Goal: Find specific page/section: Find specific page/section

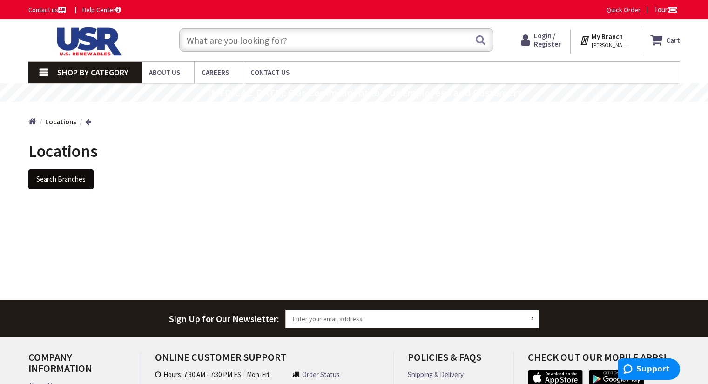
click at [70, 177] on button "Search Branches" at bounding box center [60, 179] width 65 height 20
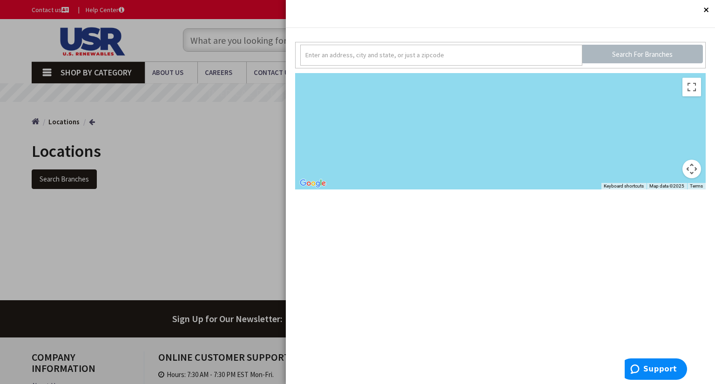
click at [423, 89] on div at bounding box center [500, 131] width 410 height 116
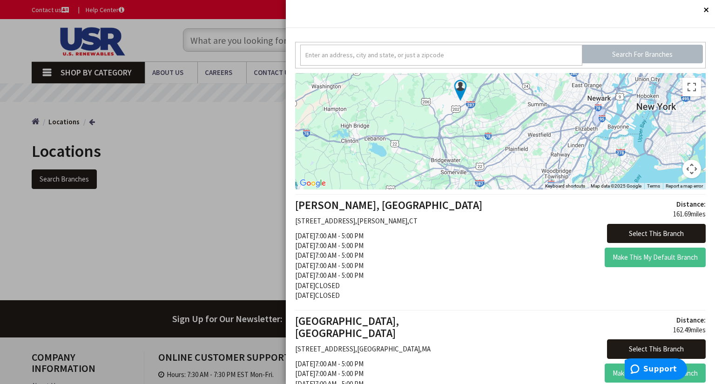
drag, startPoint x: 552, startPoint y: 136, endPoint x: 523, endPoint y: 112, distance: 38.1
click at [523, 112] on div at bounding box center [500, 131] width 410 height 116
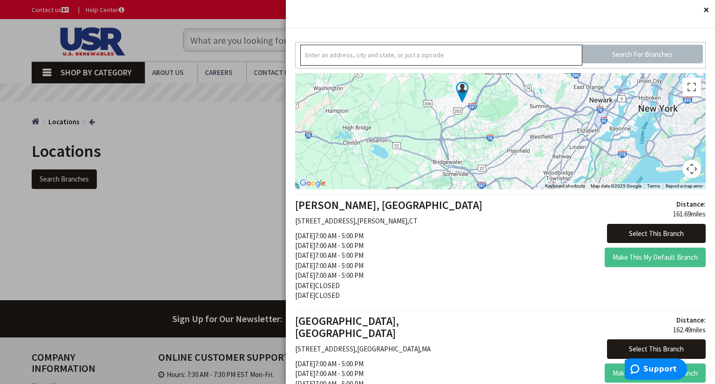
click at [410, 60] on input "text" at bounding box center [441, 55] width 282 height 21
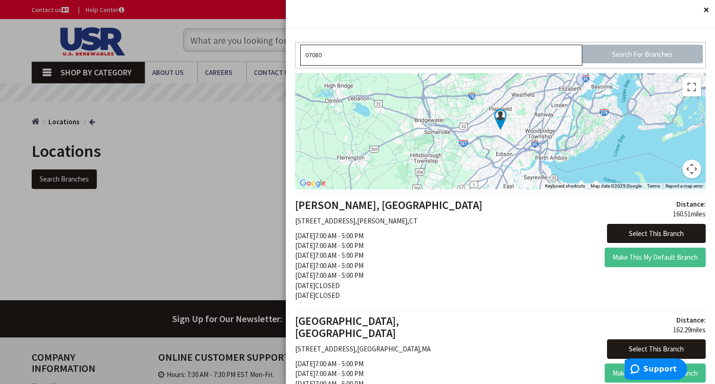
type input "07080"
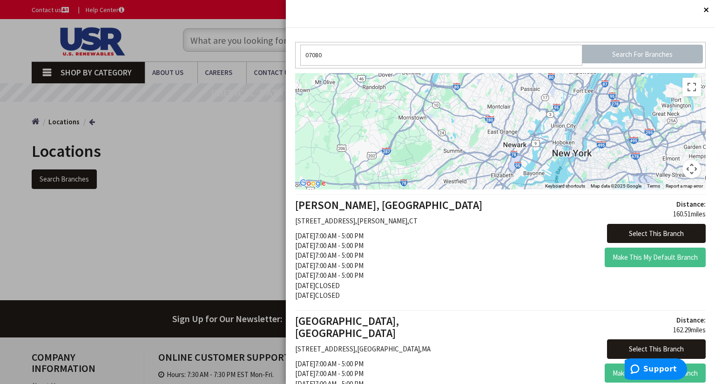
drag, startPoint x: 509, startPoint y: 104, endPoint x: 443, endPoint y: 179, distance: 99.3
click at [443, 180] on div at bounding box center [500, 131] width 410 height 116
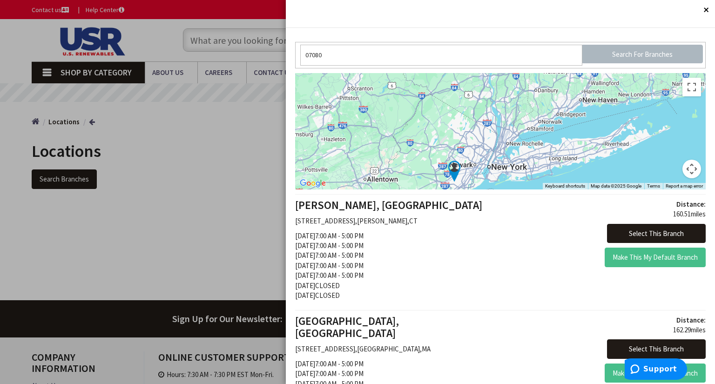
drag, startPoint x: 523, startPoint y: 119, endPoint x: 484, endPoint y: 153, distance: 51.8
click at [484, 153] on div at bounding box center [500, 131] width 410 height 116
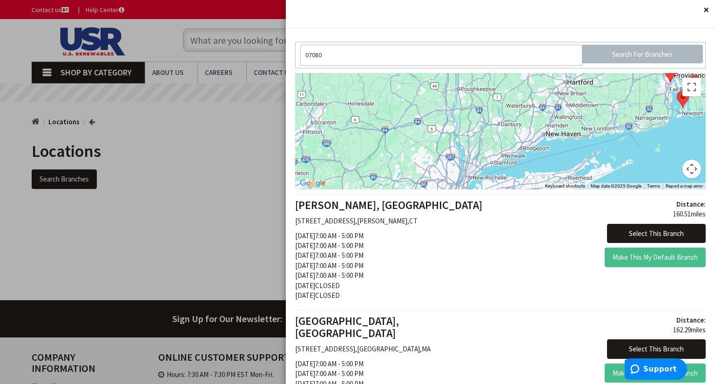
drag, startPoint x: 510, startPoint y: 114, endPoint x: 483, endPoint y: 144, distance: 40.5
click at [483, 144] on div at bounding box center [500, 131] width 410 height 116
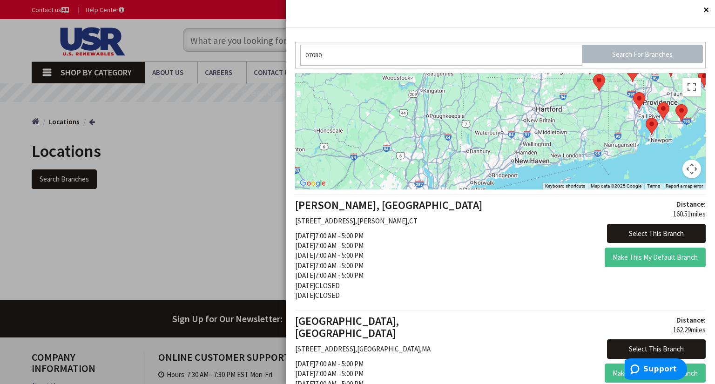
click at [486, 160] on div at bounding box center [500, 131] width 410 height 116
click at [593, 74] on area at bounding box center [593, 74] width 0 height 0
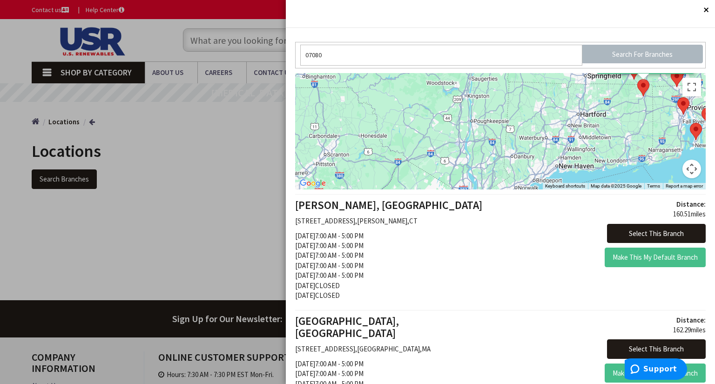
drag, startPoint x: 456, startPoint y: 164, endPoint x: 503, endPoint y: 79, distance: 97.3
click at [503, 79] on div "160.51 miles away Select This Branch Make This My Default Branch" at bounding box center [500, 131] width 410 height 116
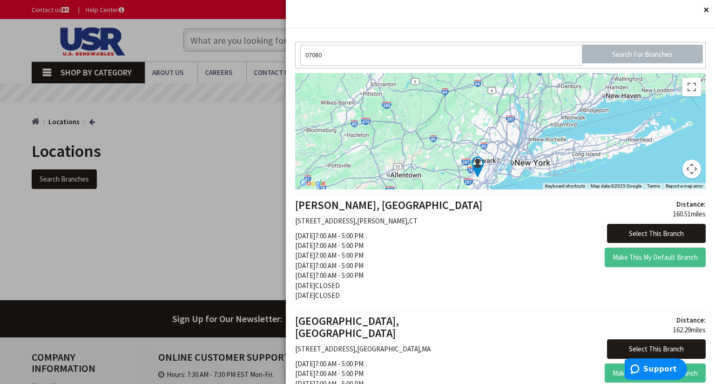
drag, startPoint x: 454, startPoint y: 151, endPoint x: 500, endPoint y: 85, distance: 80.2
click at [500, 85] on div "160.51 miles away Select This Branch Make This My Default Branch" at bounding box center [500, 131] width 410 height 116
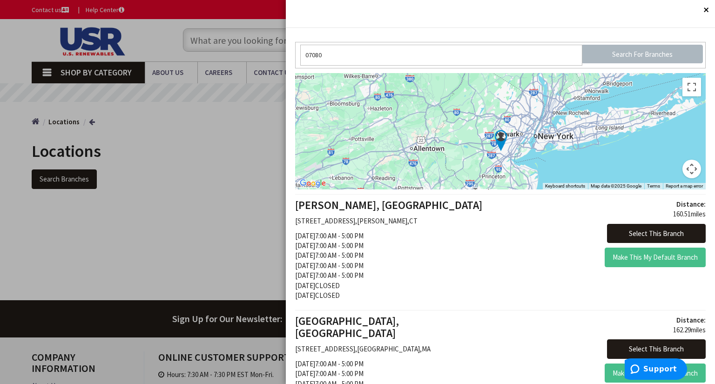
drag, startPoint x: 493, startPoint y: 96, endPoint x: 499, endPoint y: 90, distance: 8.9
click at [499, 90] on div "160.51 miles away Select This Branch Make This My Default Branch" at bounding box center [500, 131] width 410 height 116
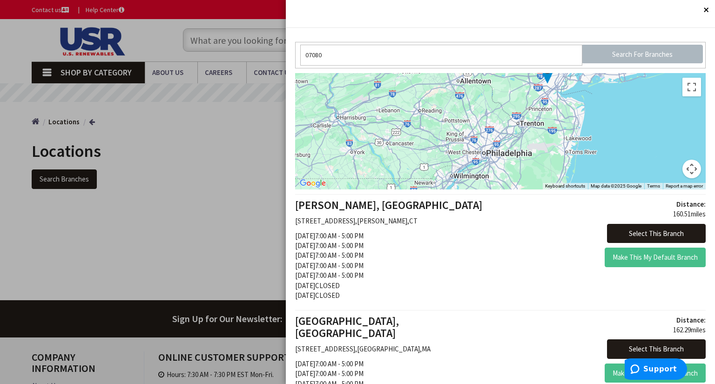
drag, startPoint x: 449, startPoint y: 163, endPoint x: 494, endPoint y: 94, distance: 82.6
click at [494, 94] on div "160.51 miles away Select This Branch Make This My Default Branch" at bounding box center [500, 131] width 410 height 116
click at [639, 51] on input "Search For Branches" at bounding box center [642, 54] width 121 height 19
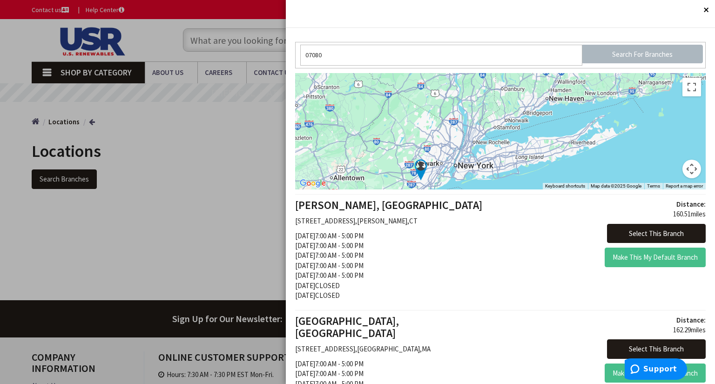
drag, startPoint x: 532, startPoint y: 138, endPoint x: 508, endPoint y: 224, distance: 89.1
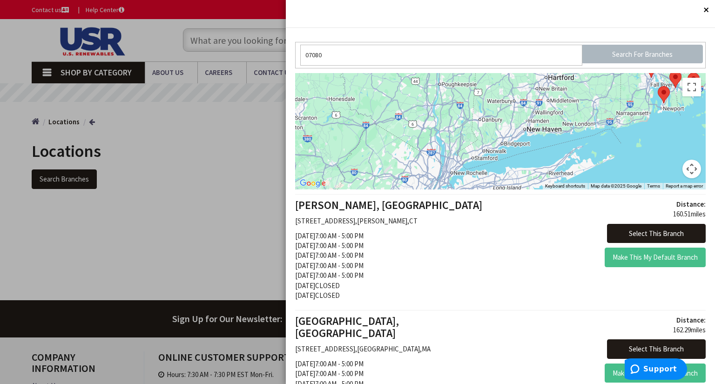
drag, startPoint x: 531, startPoint y: 137, endPoint x: 502, endPoint y: 173, distance: 45.9
click at [502, 173] on div "160.51 miles away Select This Branch Make This My Default Branch" at bounding box center [500, 131] width 410 height 116
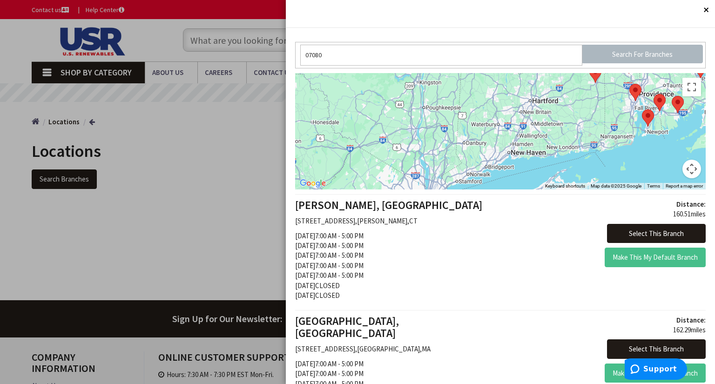
drag, startPoint x: 570, startPoint y: 89, endPoint x: 558, endPoint y: 112, distance: 25.0
click at [558, 112] on div "160.51 miles away Select This Branch Make This My Default Branch" at bounding box center [500, 131] width 410 height 116
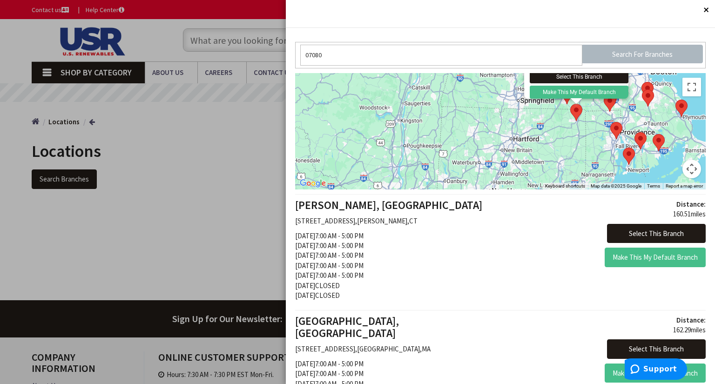
drag, startPoint x: 570, startPoint y: 116, endPoint x: 558, endPoint y: 137, distance: 24.1
click at [559, 136] on div "160.51 miles away Select This Branch Make This My Default Branch" at bounding box center [500, 131] width 410 height 116
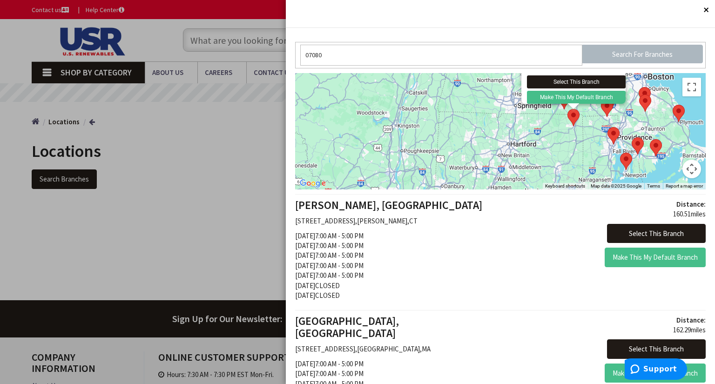
click at [567, 109] on area at bounding box center [567, 109] width 0 height 0
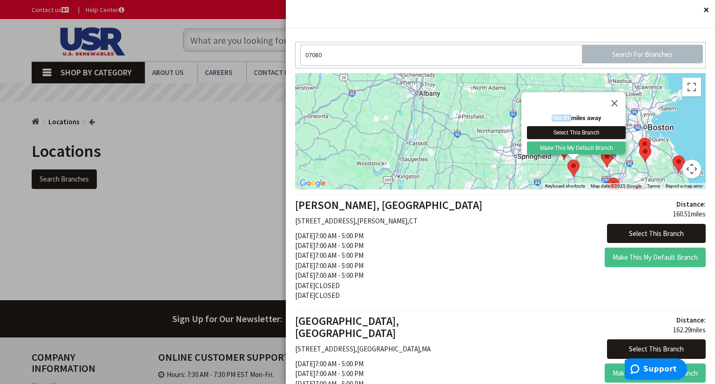
drag, startPoint x: 579, startPoint y: 100, endPoint x: 560, endPoint y: 112, distance: 22.6
click at [560, 113] on div "160.51 miles away Select This Branch Make This My Default Branch" at bounding box center [573, 123] width 104 height 62
click at [613, 98] on button "Close" at bounding box center [614, 103] width 22 height 22
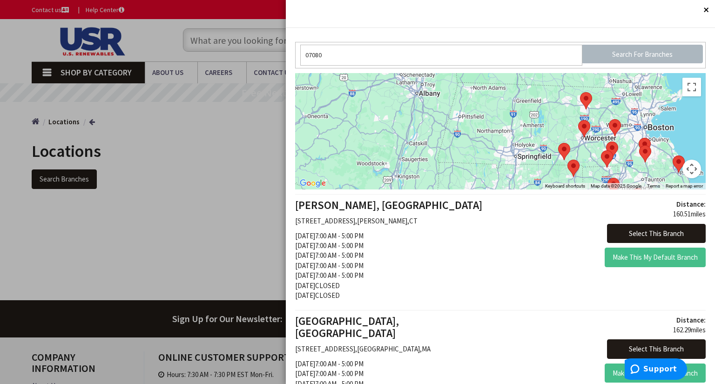
click at [567, 160] on area at bounding box center [567, 160] width 0 height 0
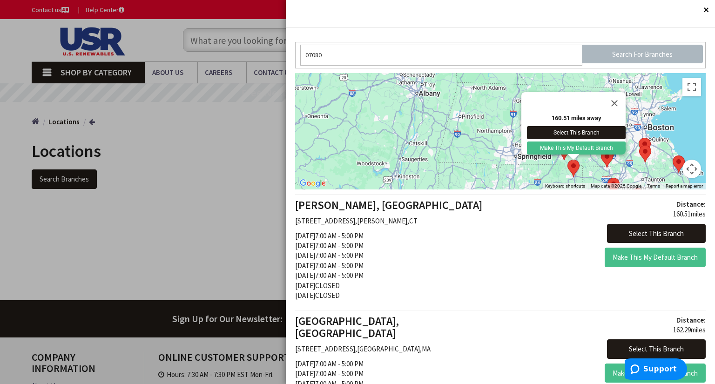
drag, startPoint x: 554, startPoint y: 163, endPoint x: 557, endPoint y: 152, distance: 11.6
click at [554, 162] on div "To navigate, press the arrow keys. 160.51 miles away Select This Branch Make Th…" at bounding box center [500, 131] width 410 height 116
click at [616, 94] on button "Close" at bounding box center [614, 103] width 22 height 22
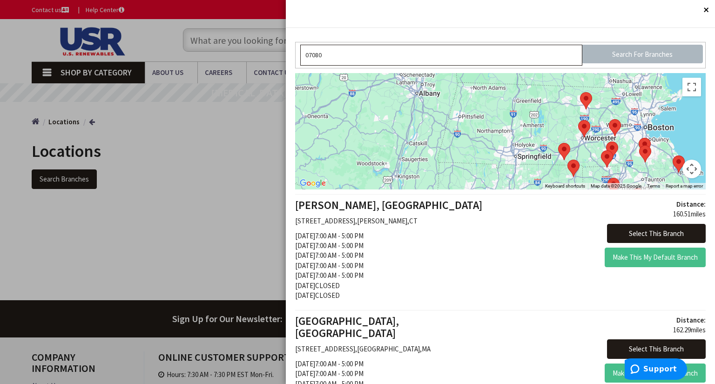
click at [455, 54] on input "07080" at bounding box center [441, 55] width 282 height 21
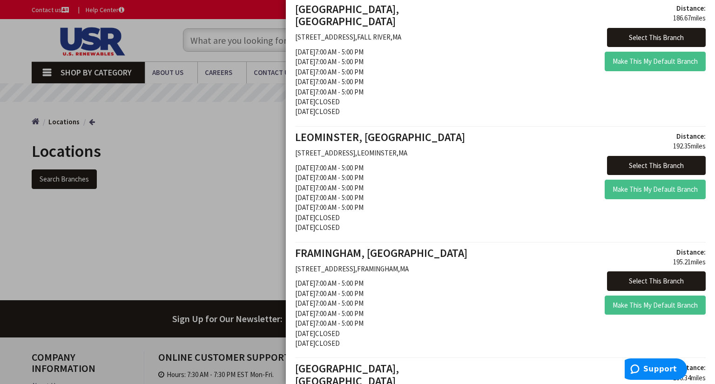
scroll to position [1090, 0]
